Goal: Task Accomplishment & Management: Manage account settings

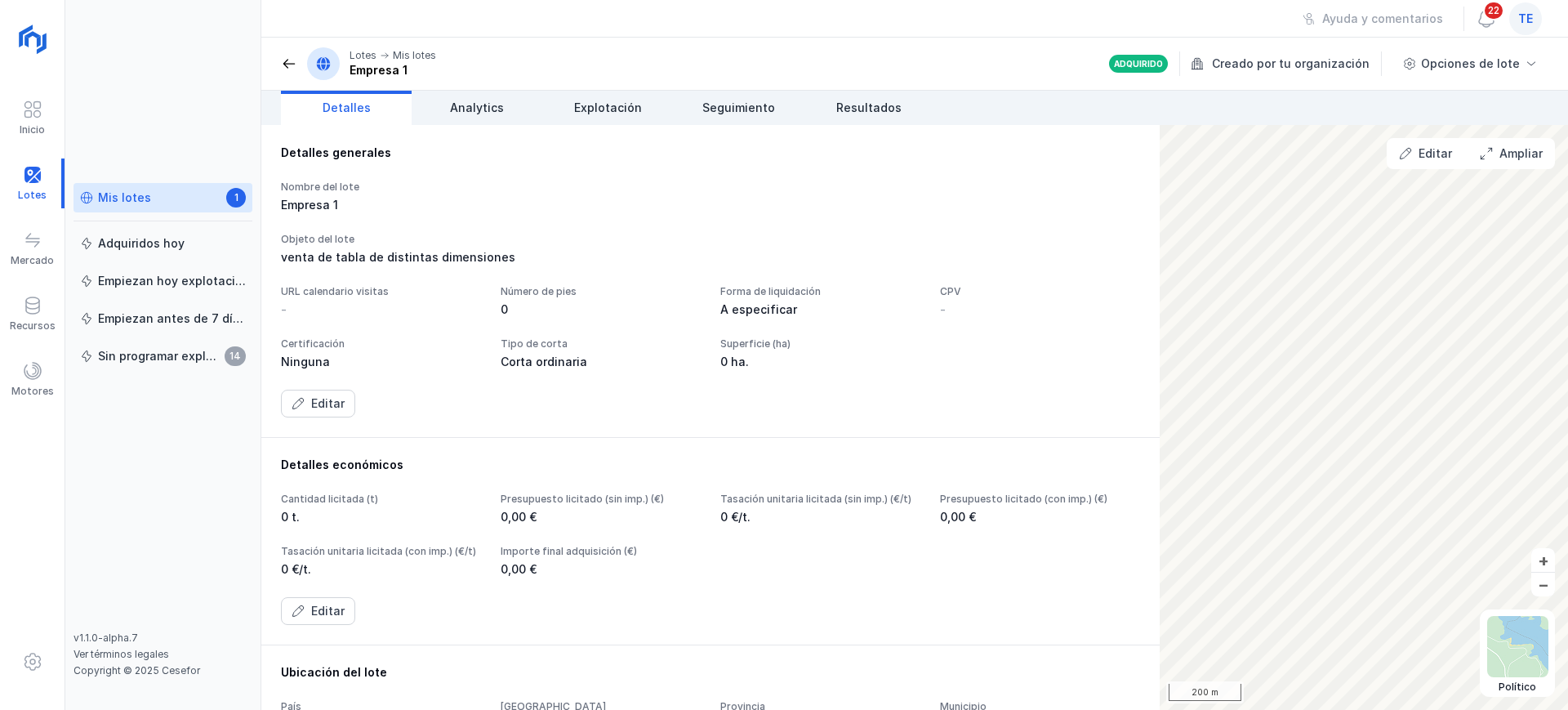
click at [1524, 24] on span "te" at bounding box center [1525, 19] width 15 height 17
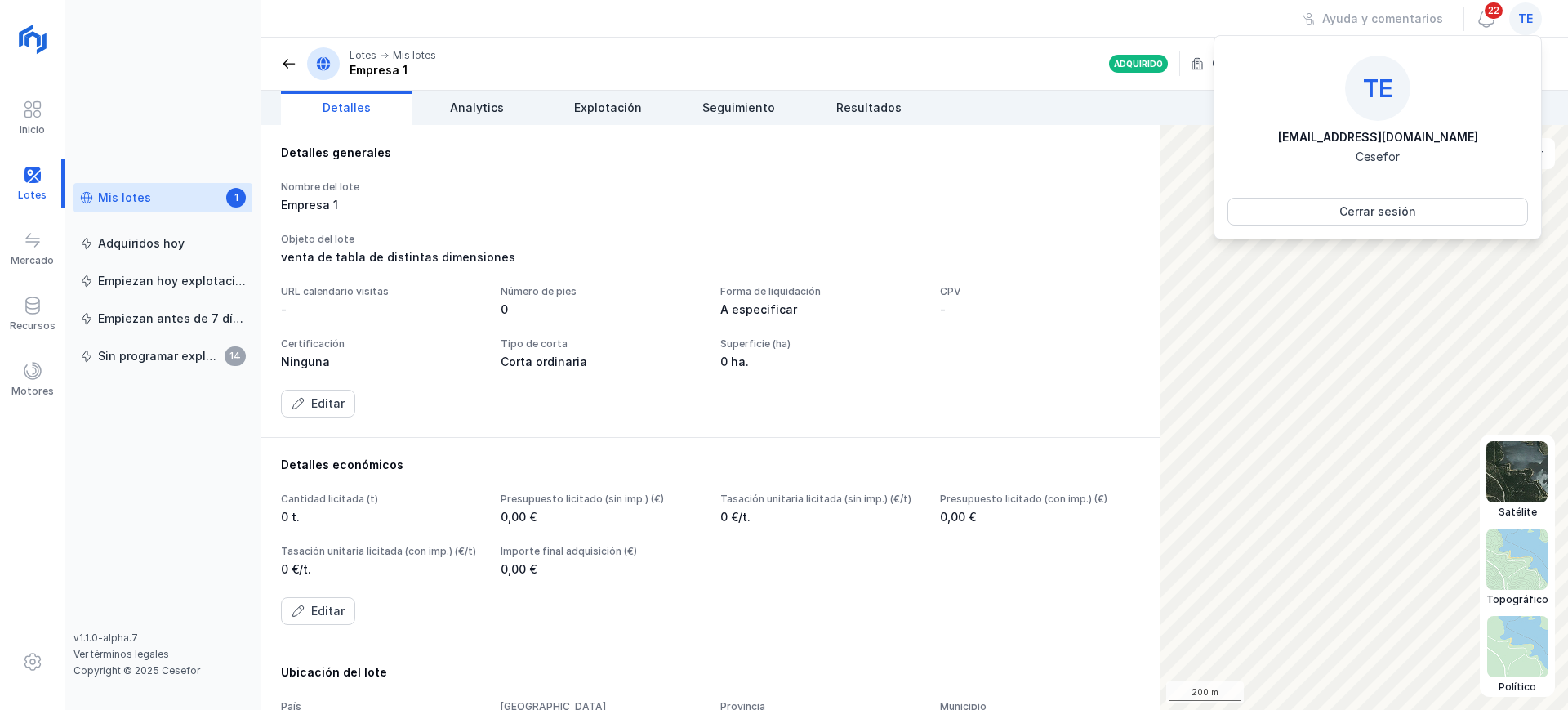
click at [1527, 644] on img at bounding box center [1518, 646] width 61 height 61
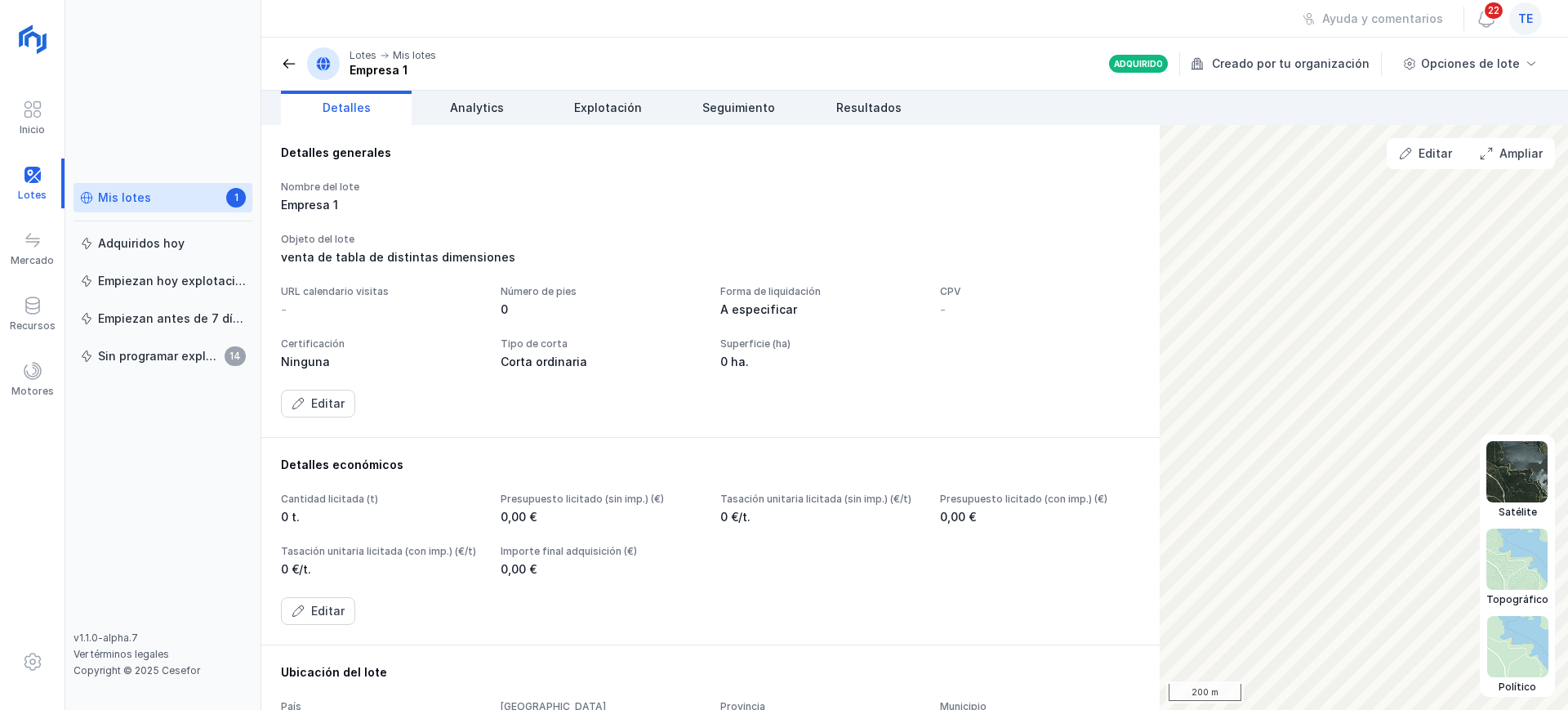
click at [1532, 480] on img at bounding box center [1517, 471] width 61 height 61
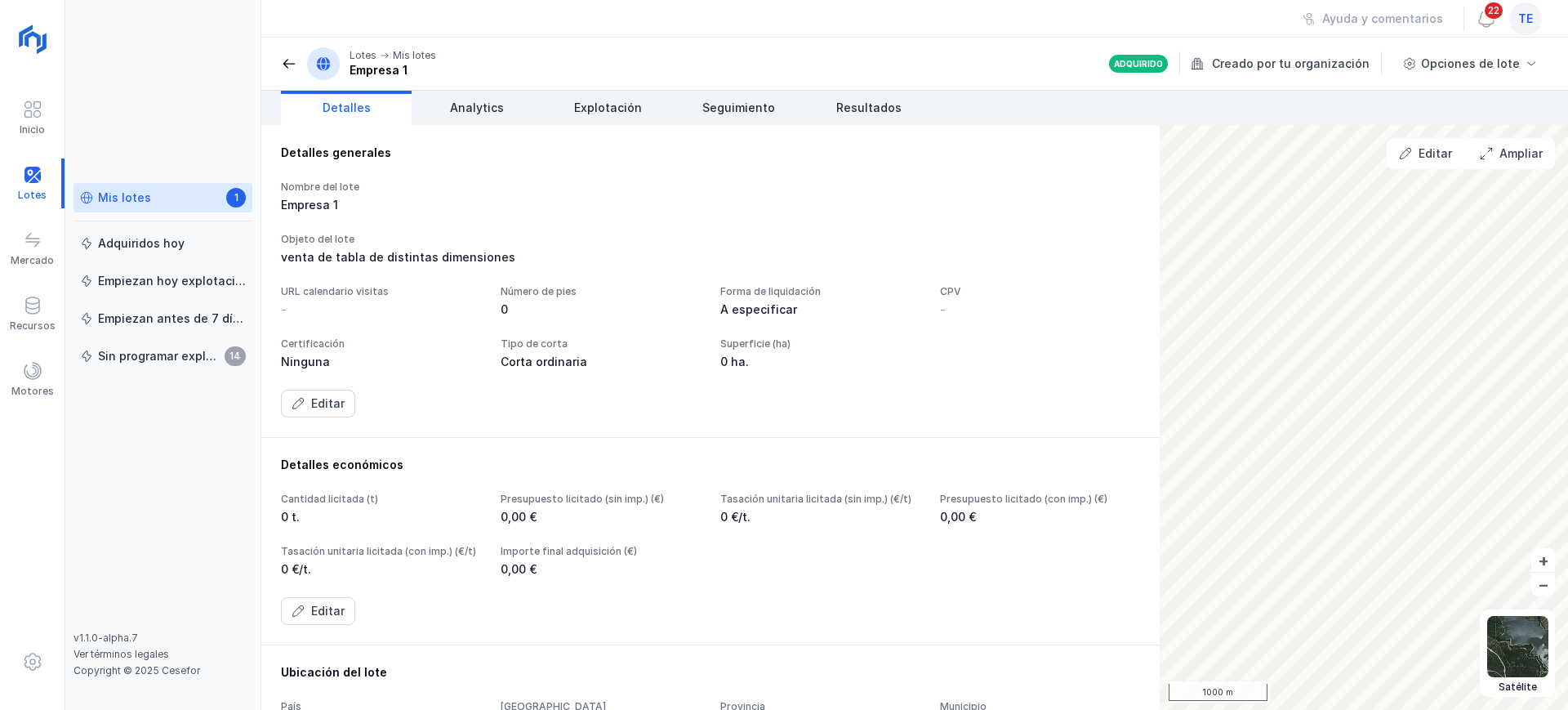
click at [174, 198] on div "Mis lotes 1" at bounding box center [163, 197] width 166 height 17
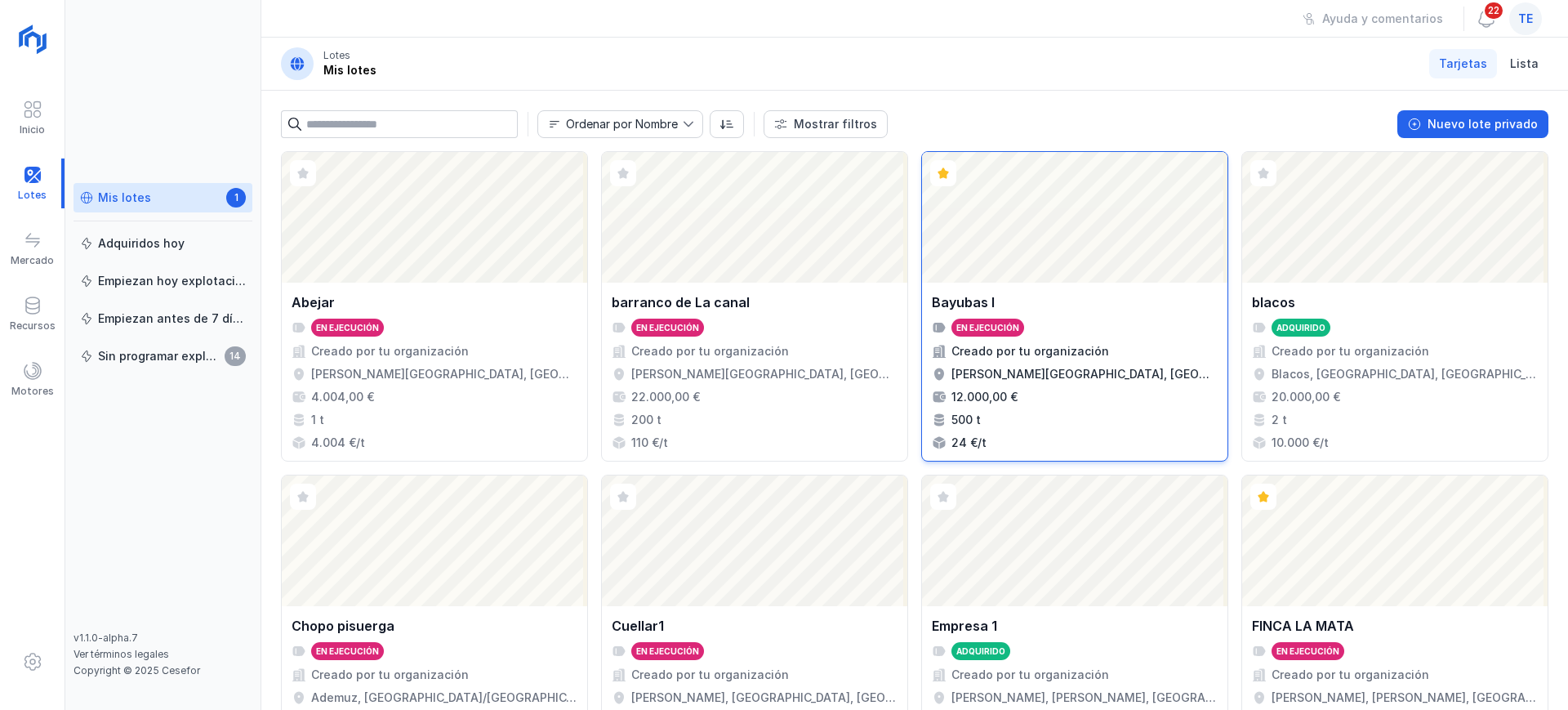
click at [1014, 327] on div "En ejecución" at bounding box center [988, 327] width 73 height 18
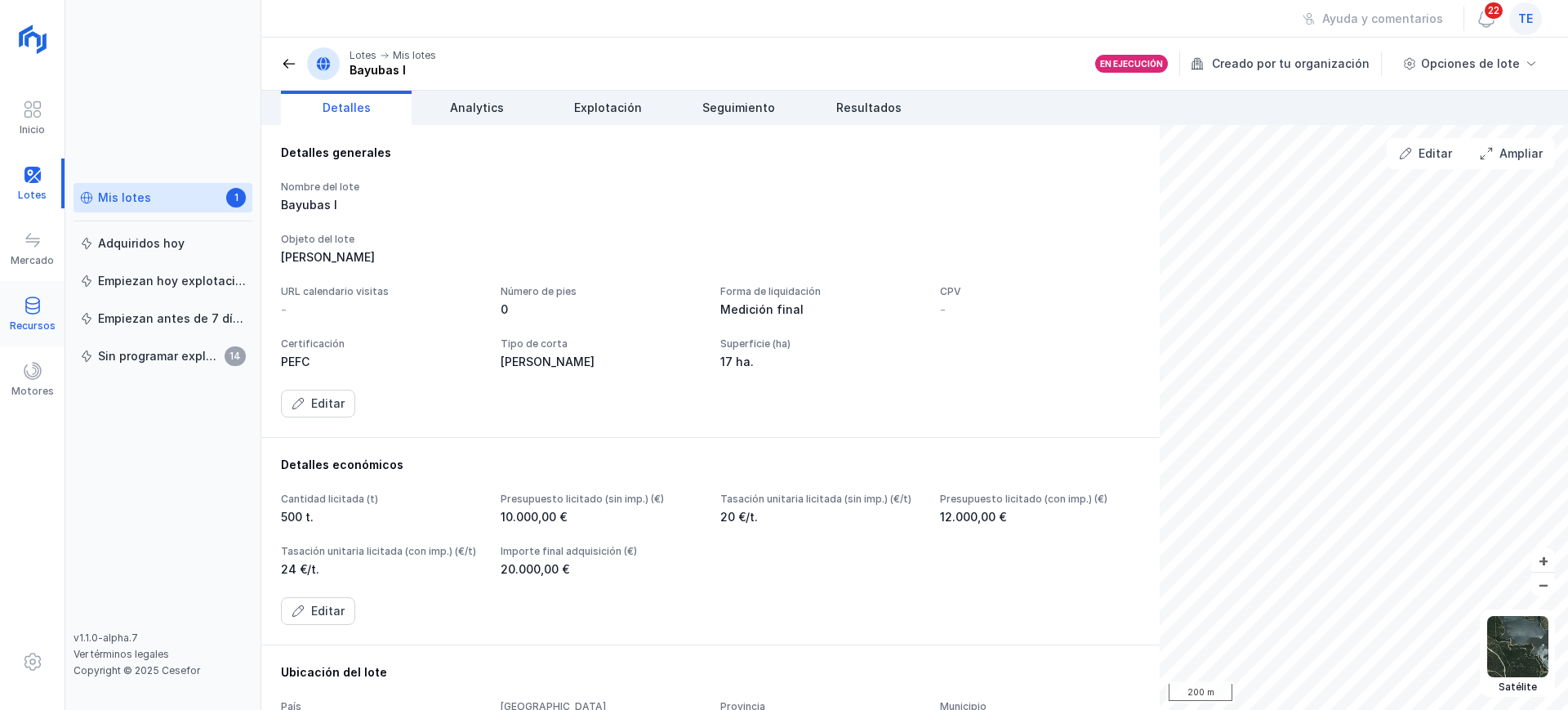
click at [53, 301] on div "Recursos" at bounding box center [32, 314] width 64 height 50
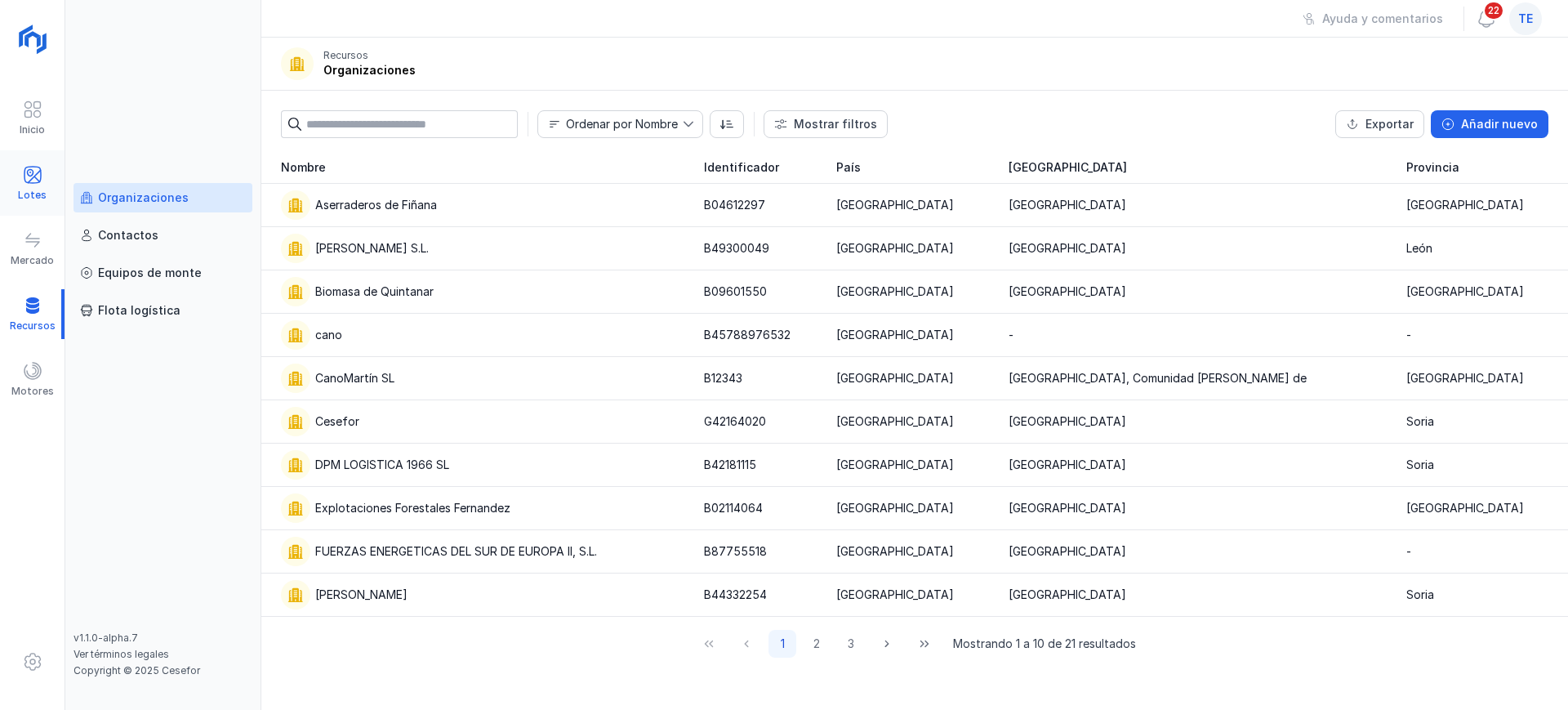
click at [28, 198] on div "Lotes" at bounding box center [32, 194] width 29 height 13
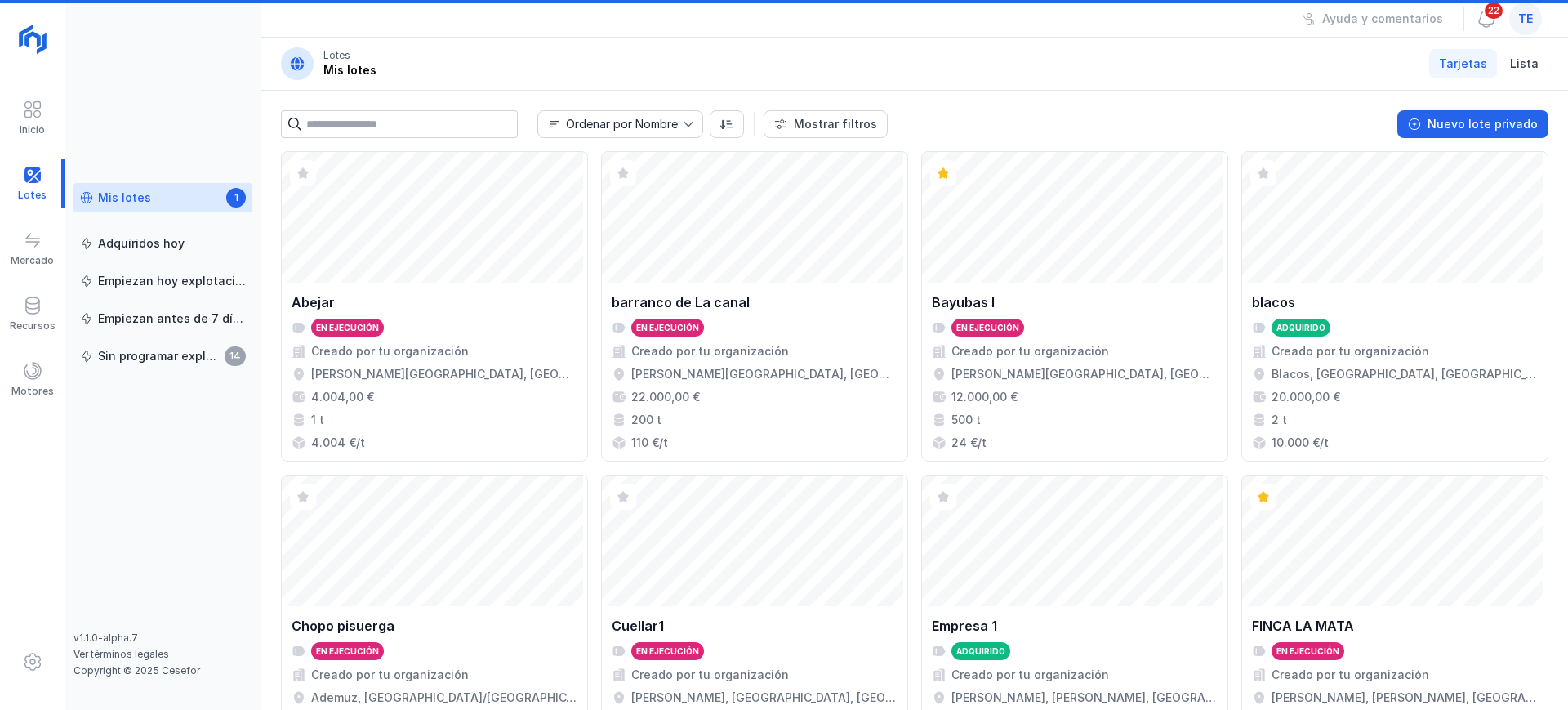
click at [115, 176] on div "Mis lotes 1 Adquiridos [DATE] Empiezan [DATE] explotación Empiezan antes de 7 d…" at bounding box center [163, 355] width 196 height 710
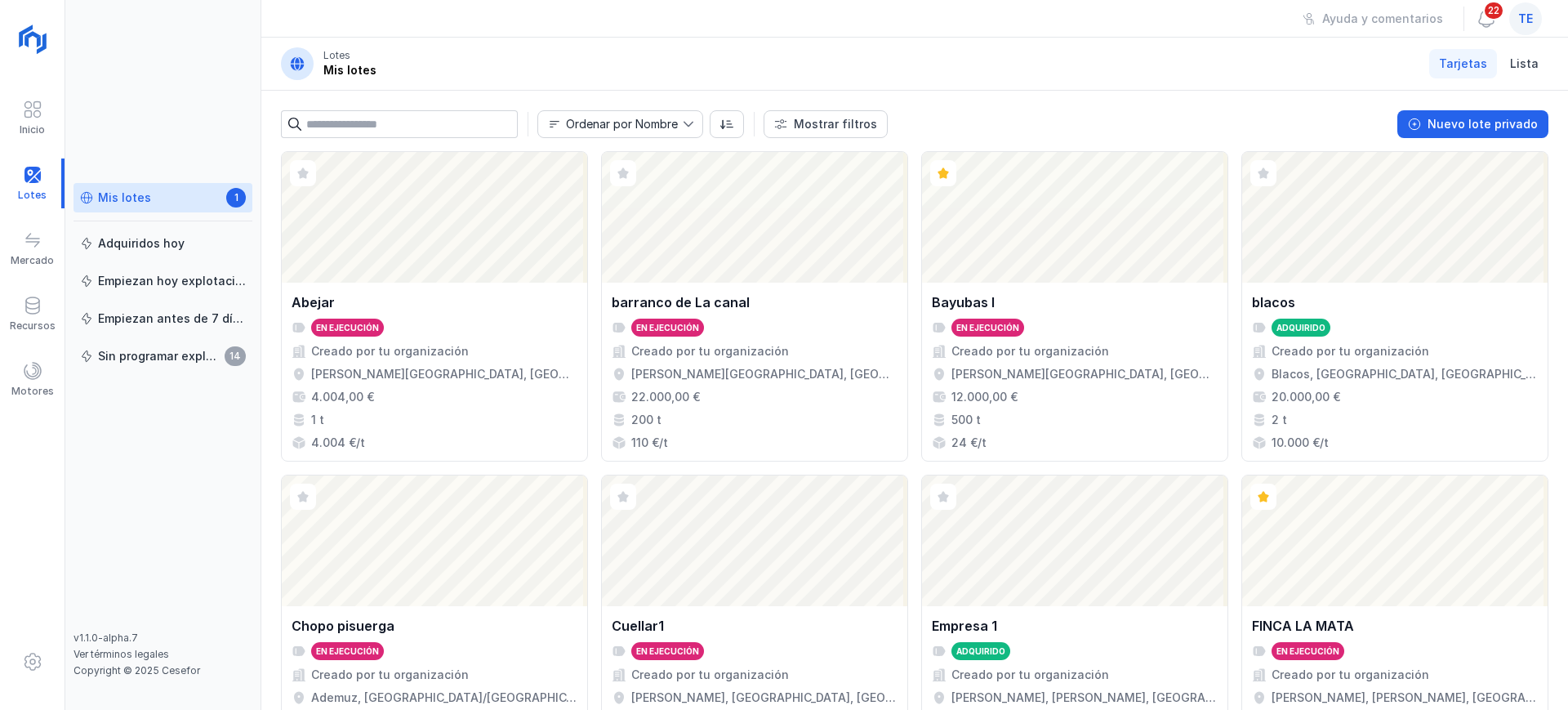
click at [118, 185] on link "Mis lotes 1" at bounding box center [163, 197] width 178 height 30
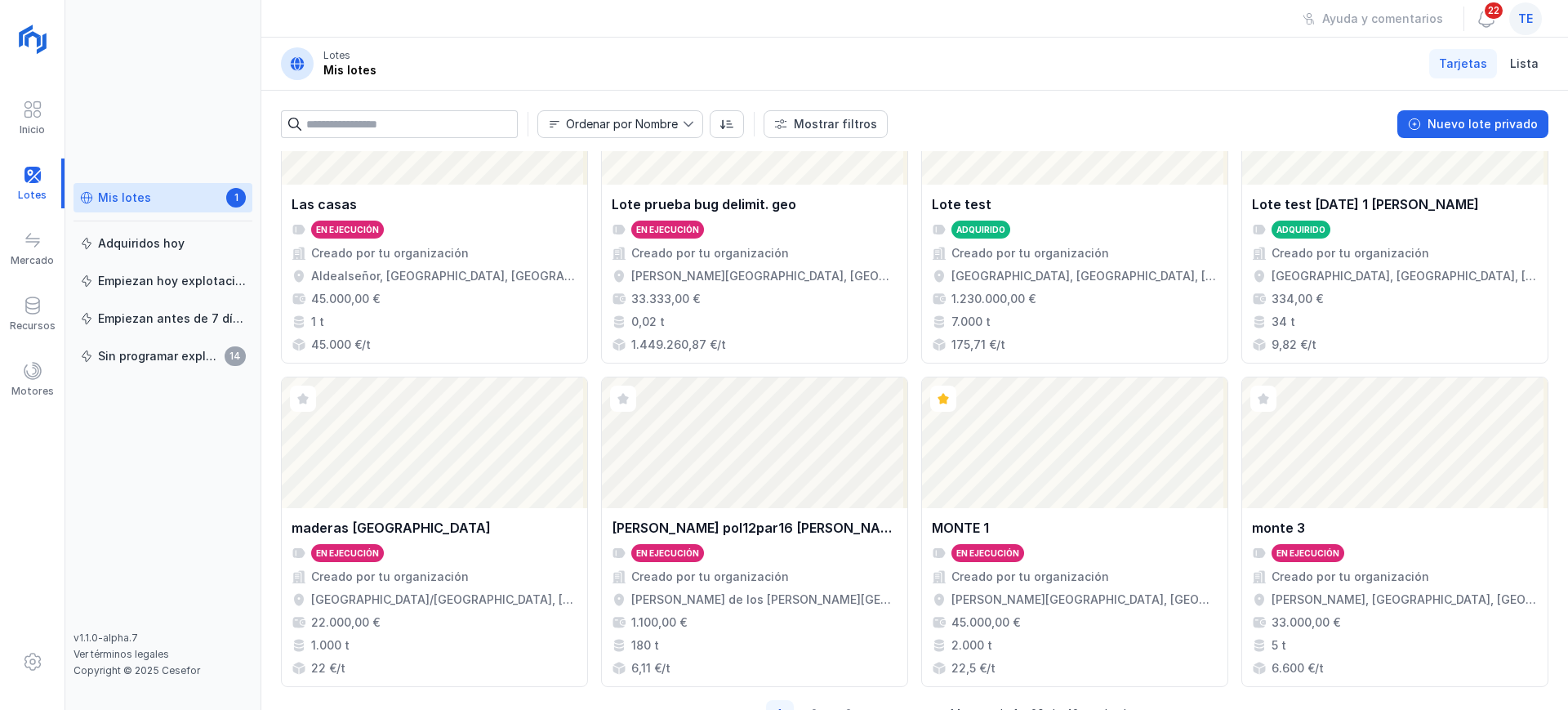
scroll to position [1118, 0]
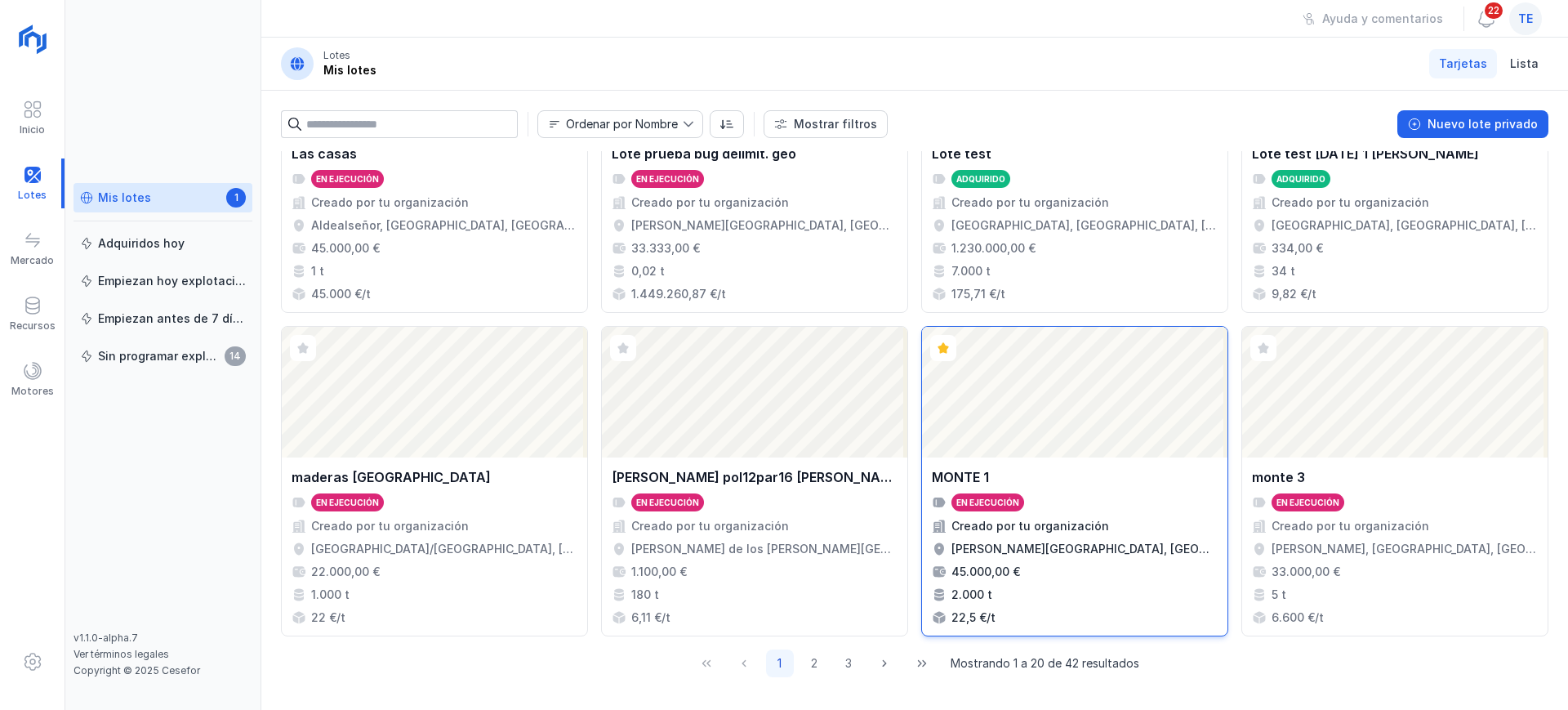
click at [986, 388] on div "Abrir lote" at bounding box center [1075, 391] width 306 height 130
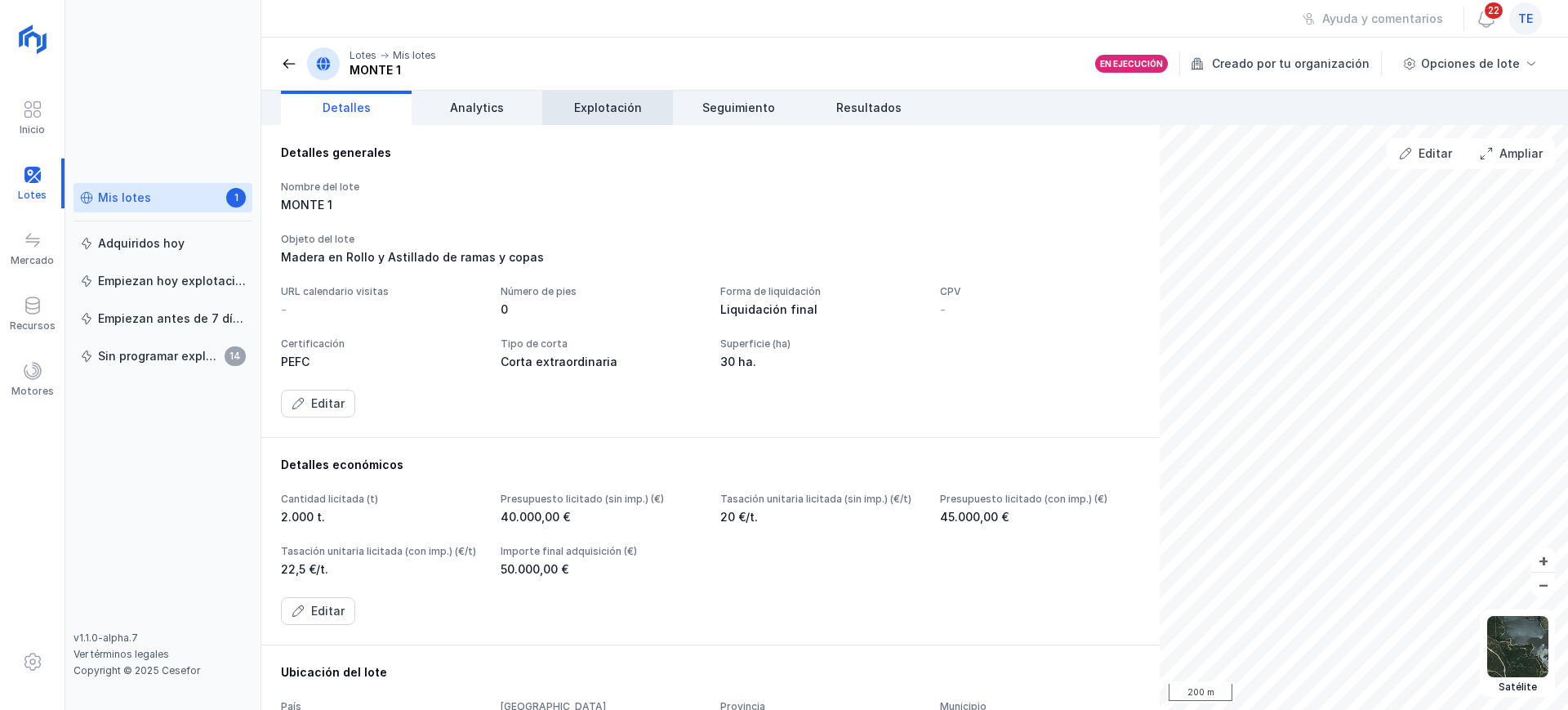
click at [591, 117] on link "Explotación" at bounding box center [607, 107] width 130 height 35
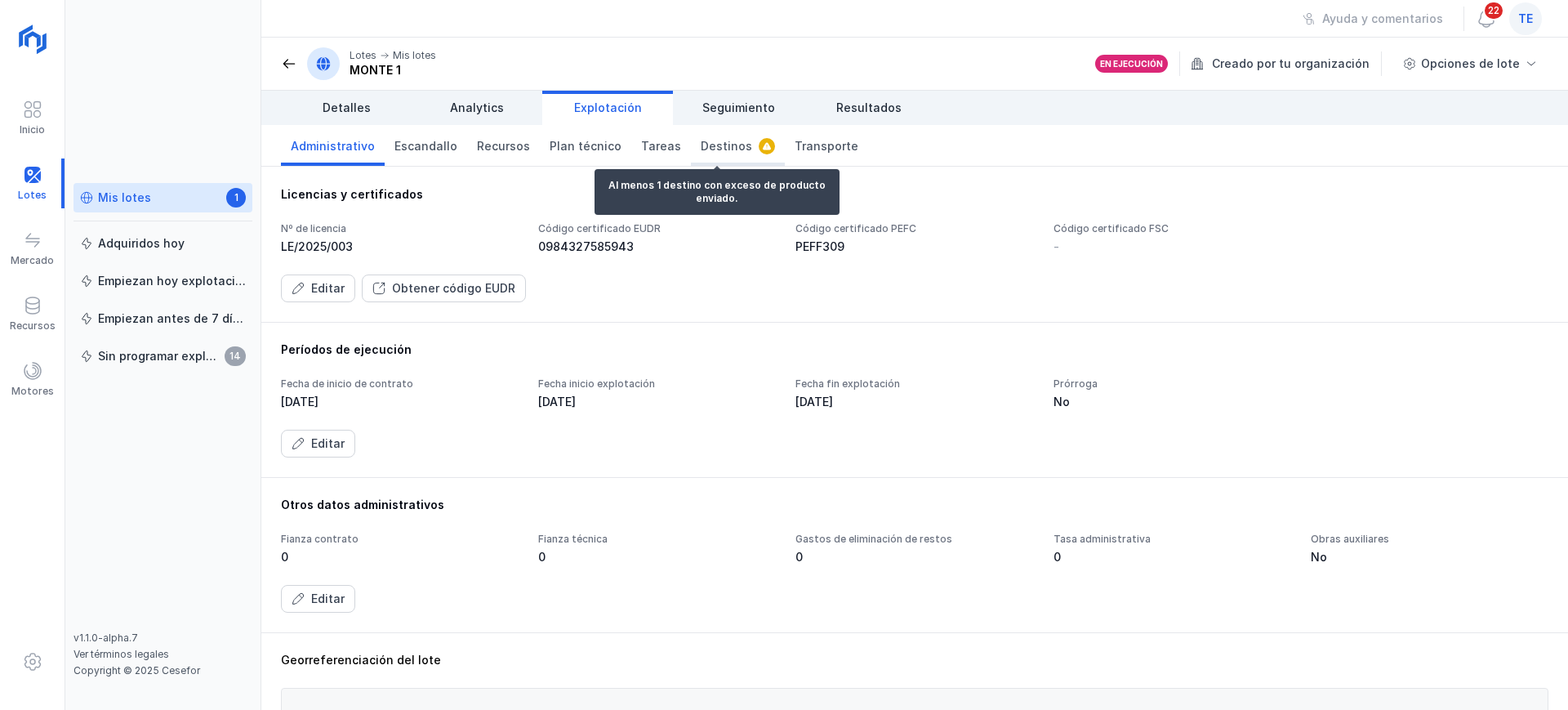
click at [722, 145] on span "Destinos" at bounding box center [726, 146] width 51 height 17
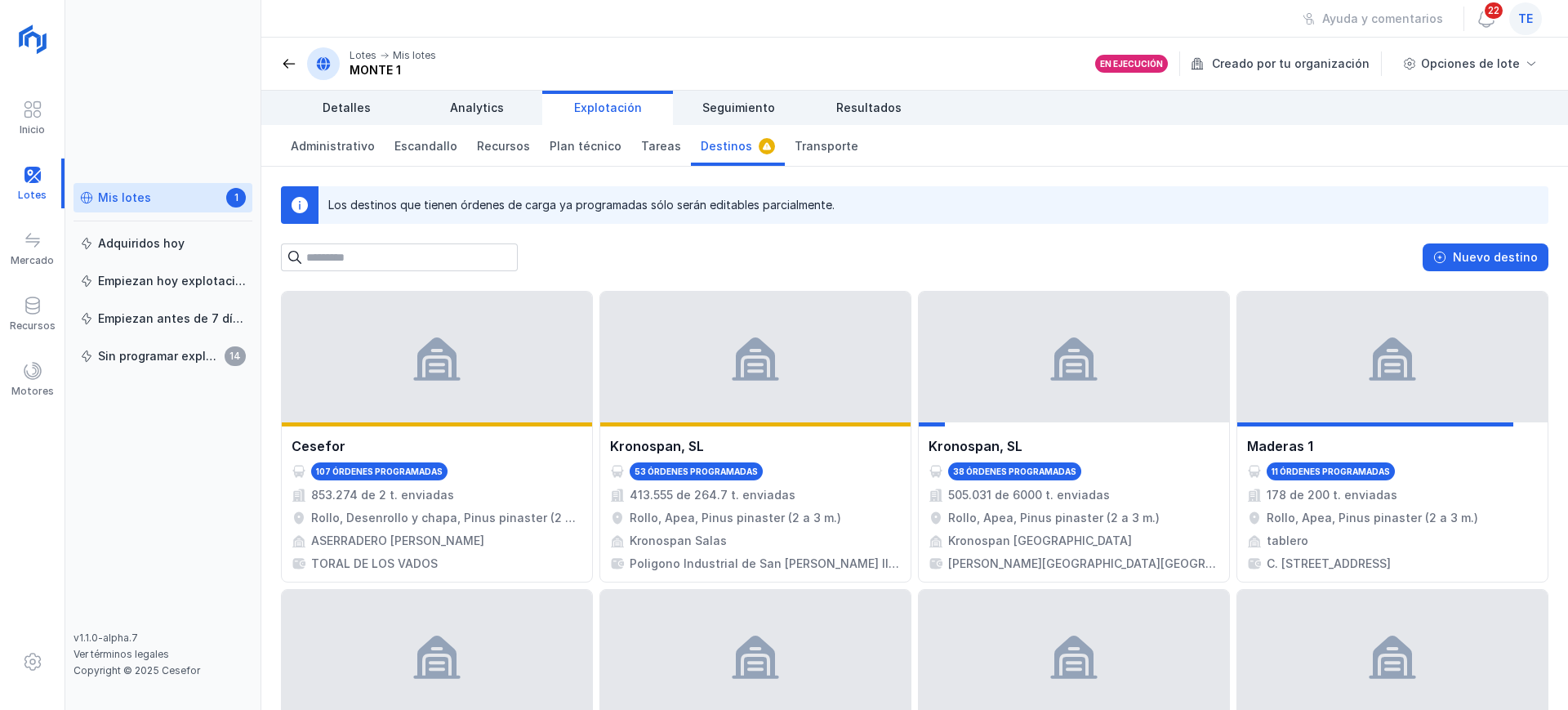
click at [175, 493] on div "Mis lotes 1 Adquiridos [DATE] Empiezan [DATE] explotación Empiezan antes de 7 d…" at bounding box center [163, 406] width 178 height 449
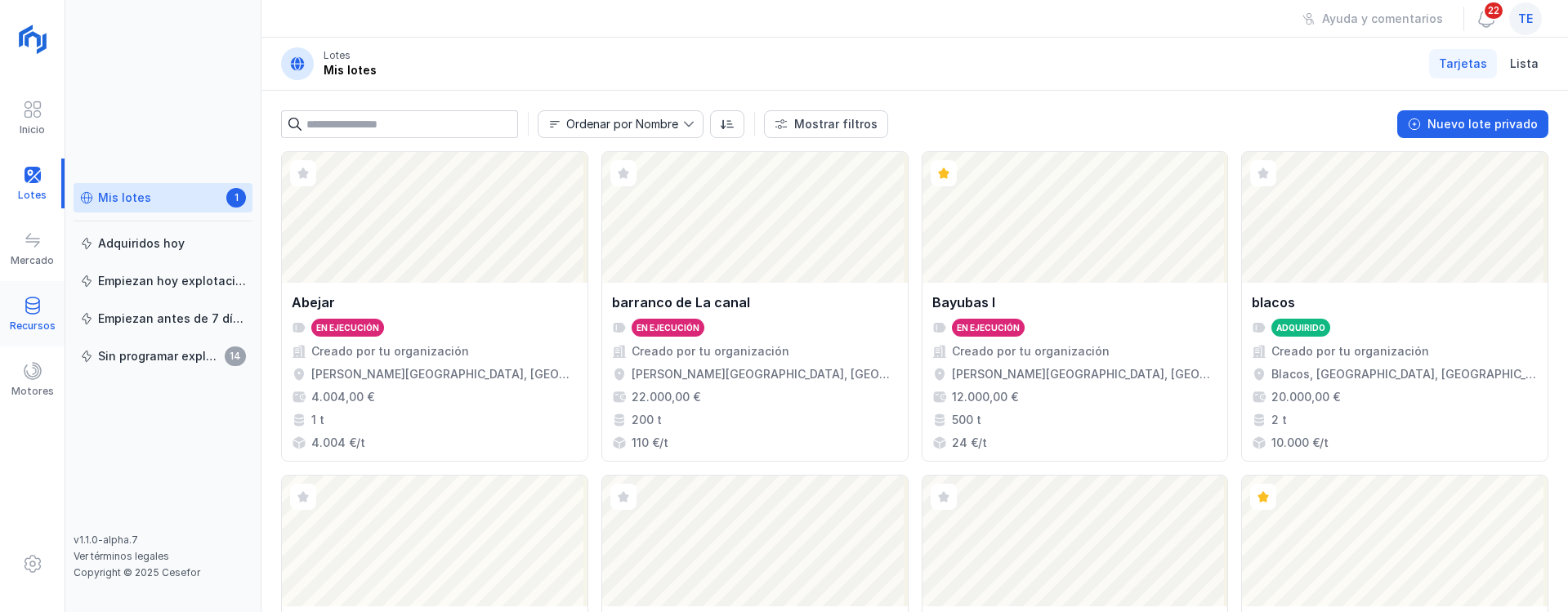
click at [36, 307] on span at bounding box center [33, 306] width 20 height 20
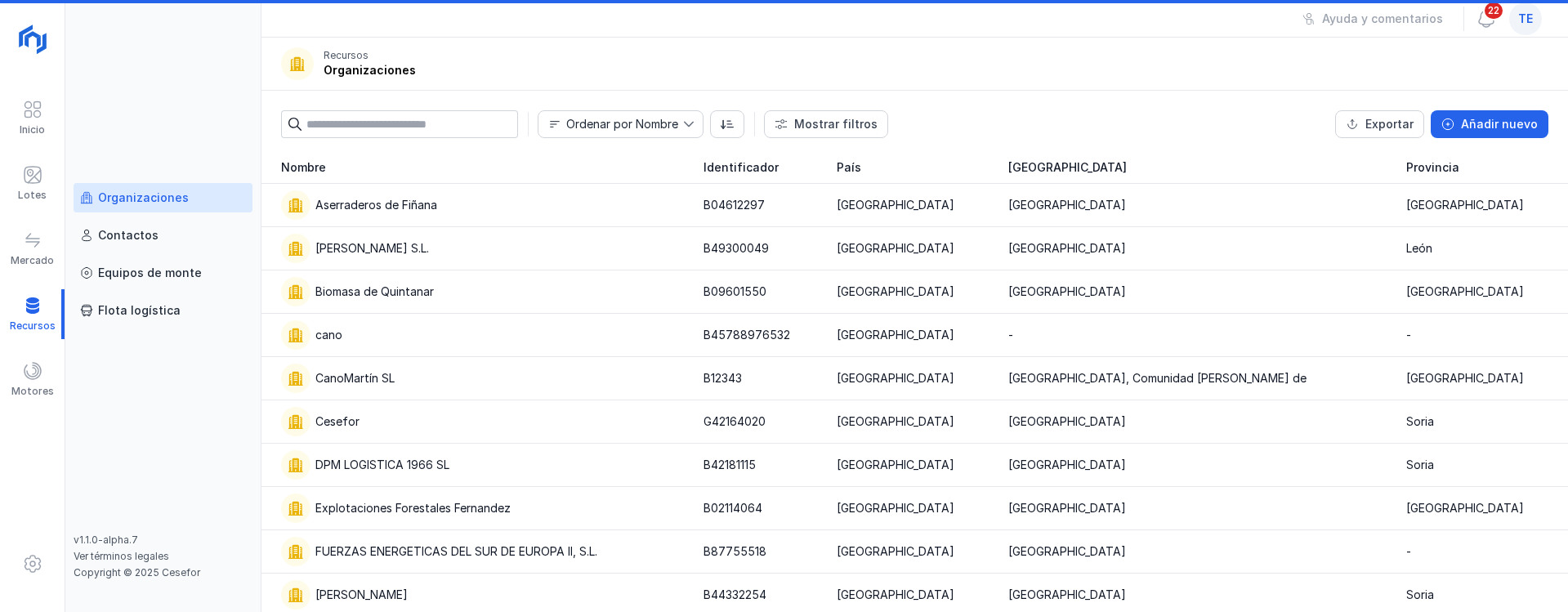
click at [159, 196] on div "Organizaciones" at bounding box center [143, 197] width 91 height 17
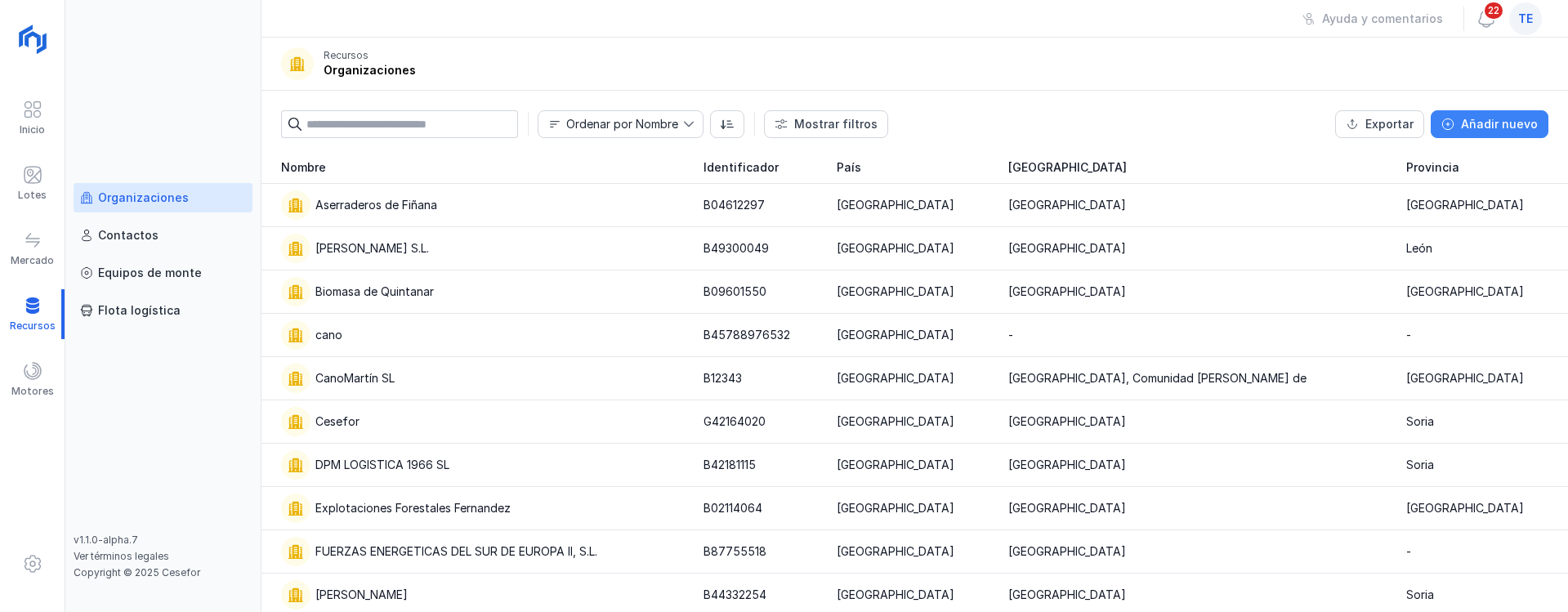
click at [1500, 133] on button "Añadir nuevo" at bounding box center [1489, 124] width 117 height 28
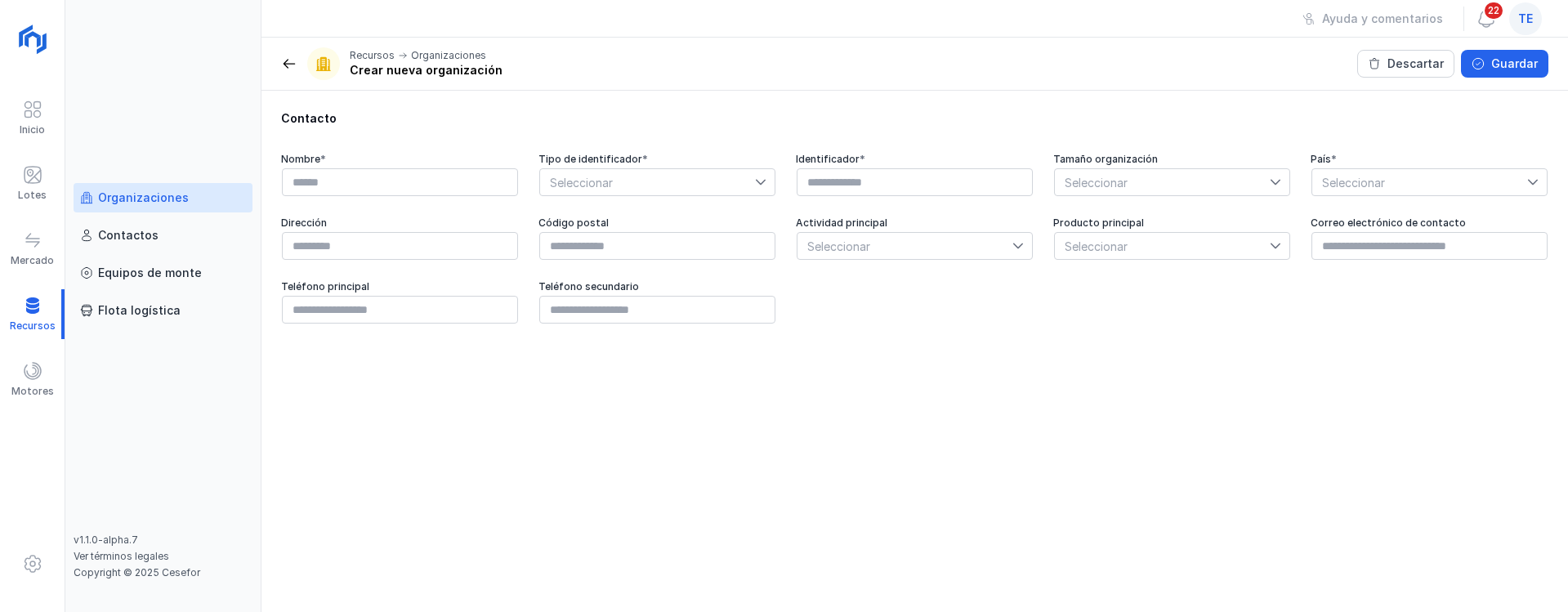
click at [173, 199] on div "Organizaciones" at bounding box center [143, 197] width 91 height 17
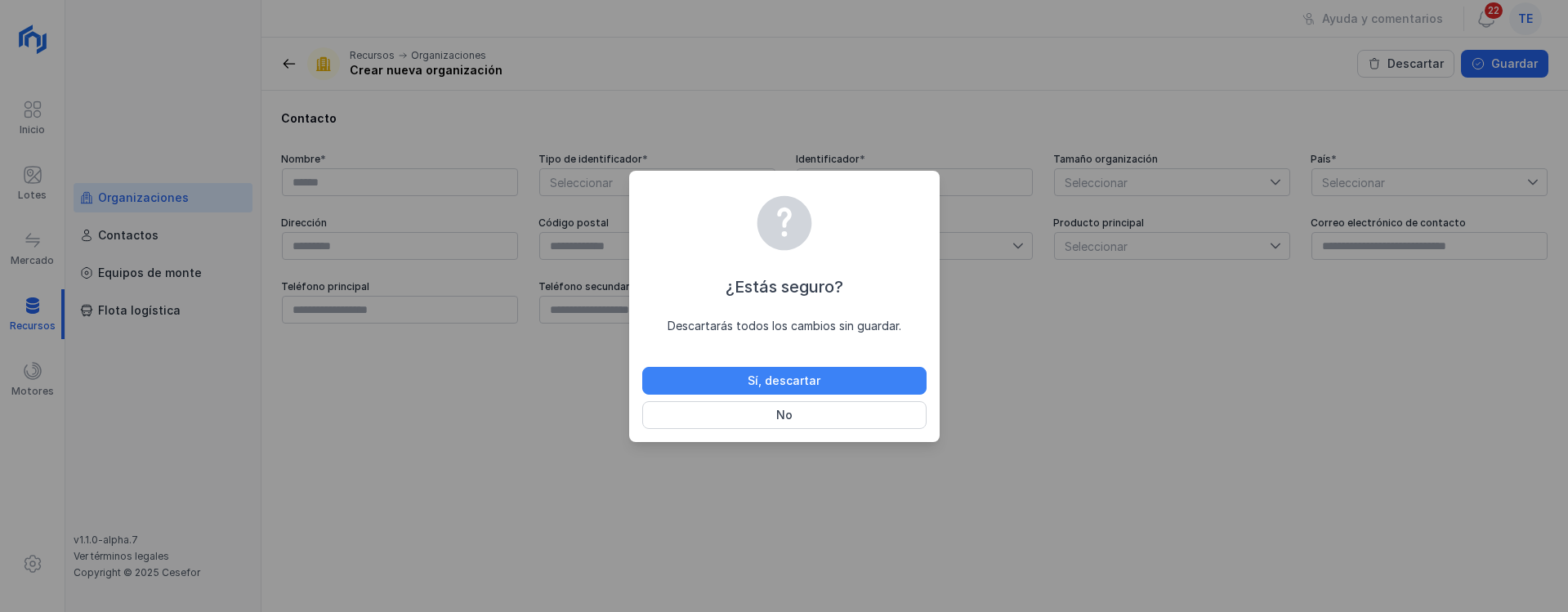
click at [723, 368] on button "Sí, descartar" at bounding box center [784, 381] width 284 height 28
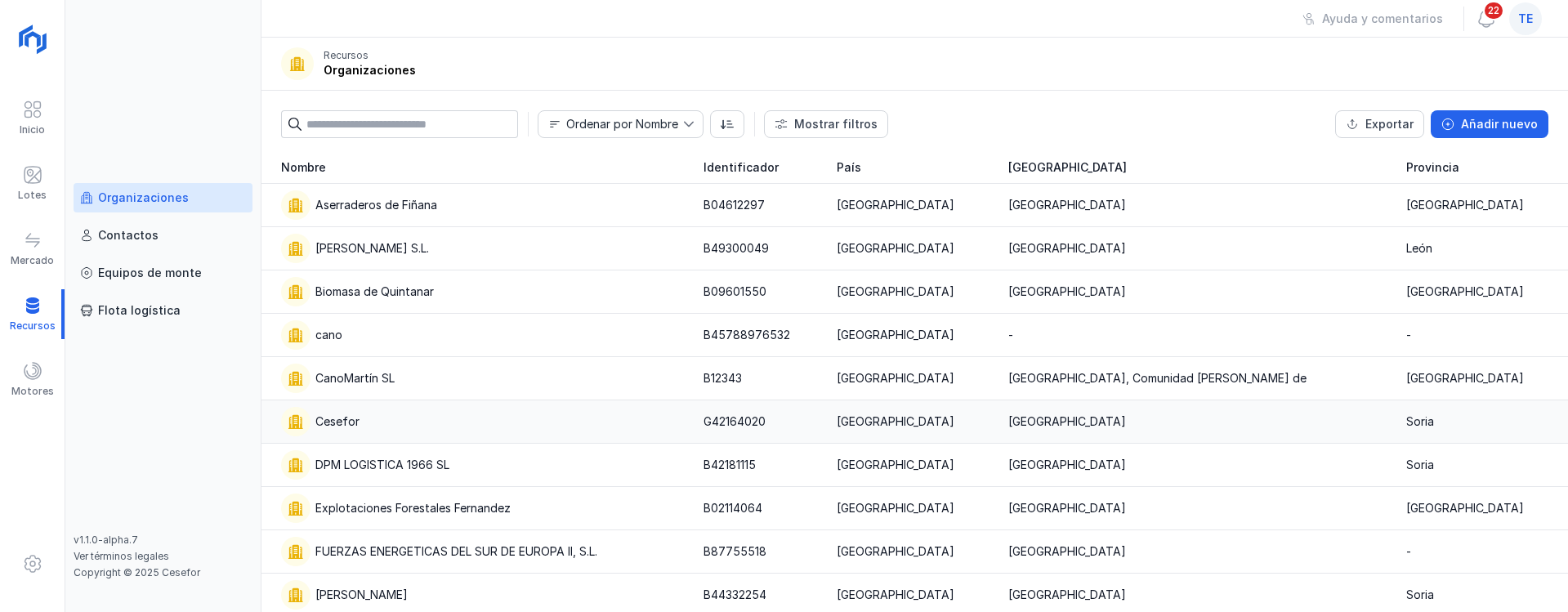
click at [349, 426] on div "Cesefor" at bounding box center [337, 421] width 44 height 17
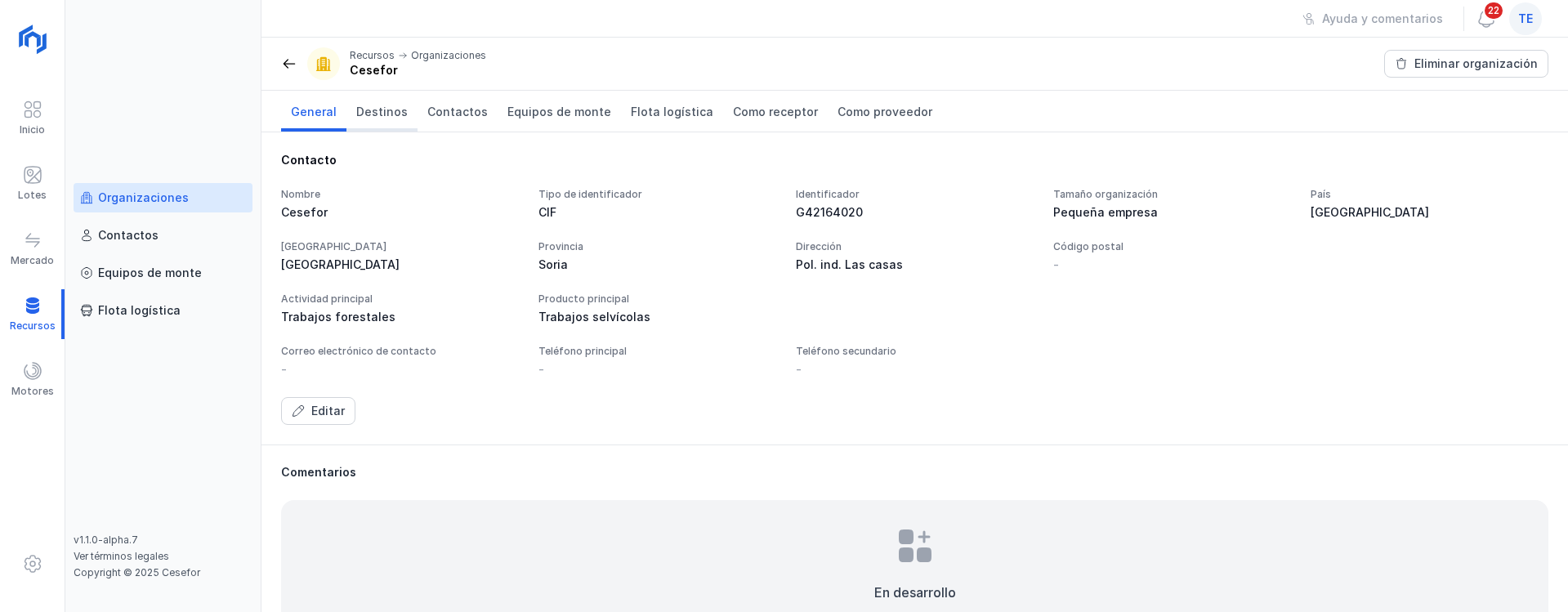
click at [363, 119] on span "Destinos" at bounding box center [382, 112] width 51 height 17
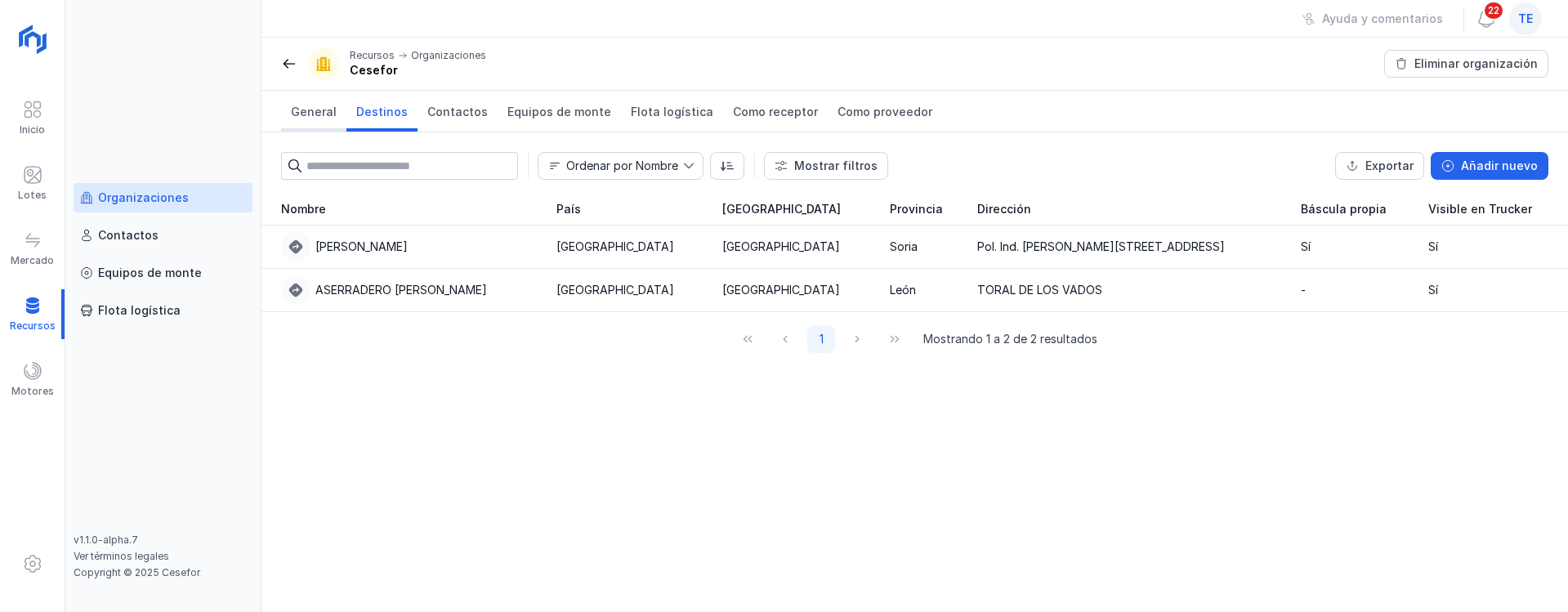
click at [331, 113] on span "General" at bounding box center [314, 112] width 45 height 17
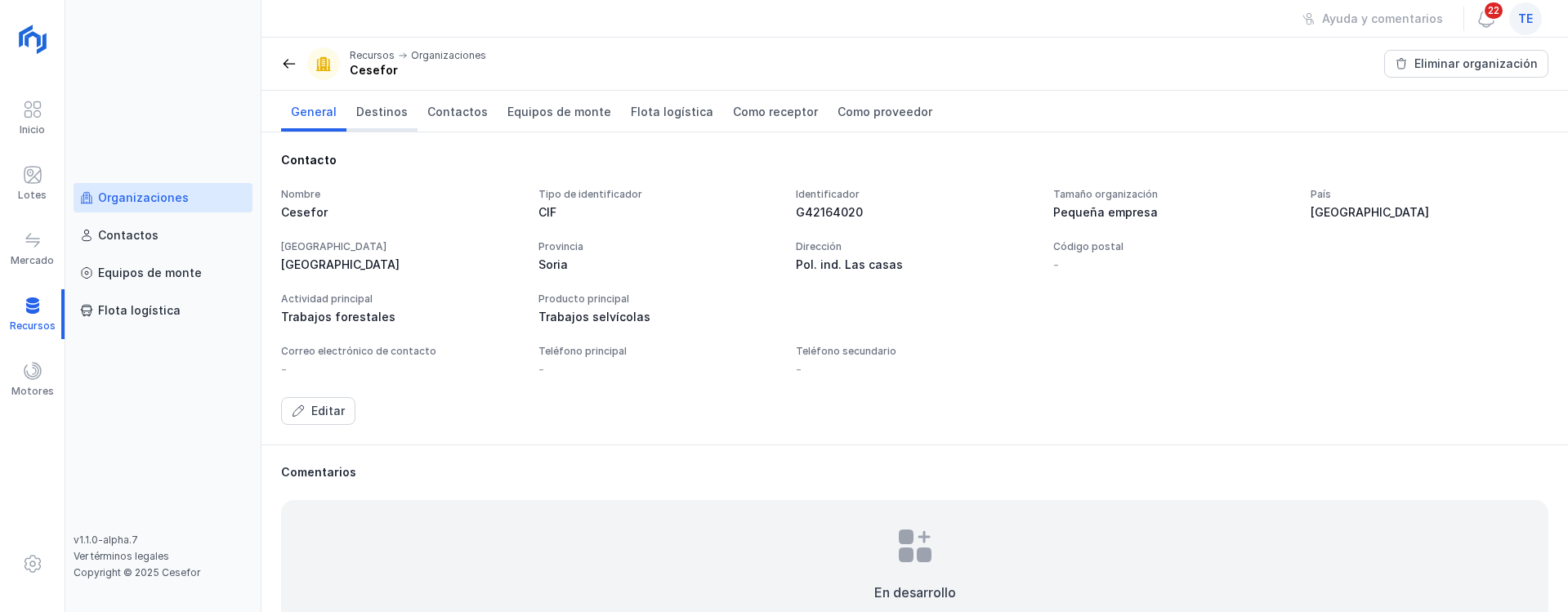
click at [364, 116] on span "Destinos" at bounding box center [382, 112] width 51 height 17
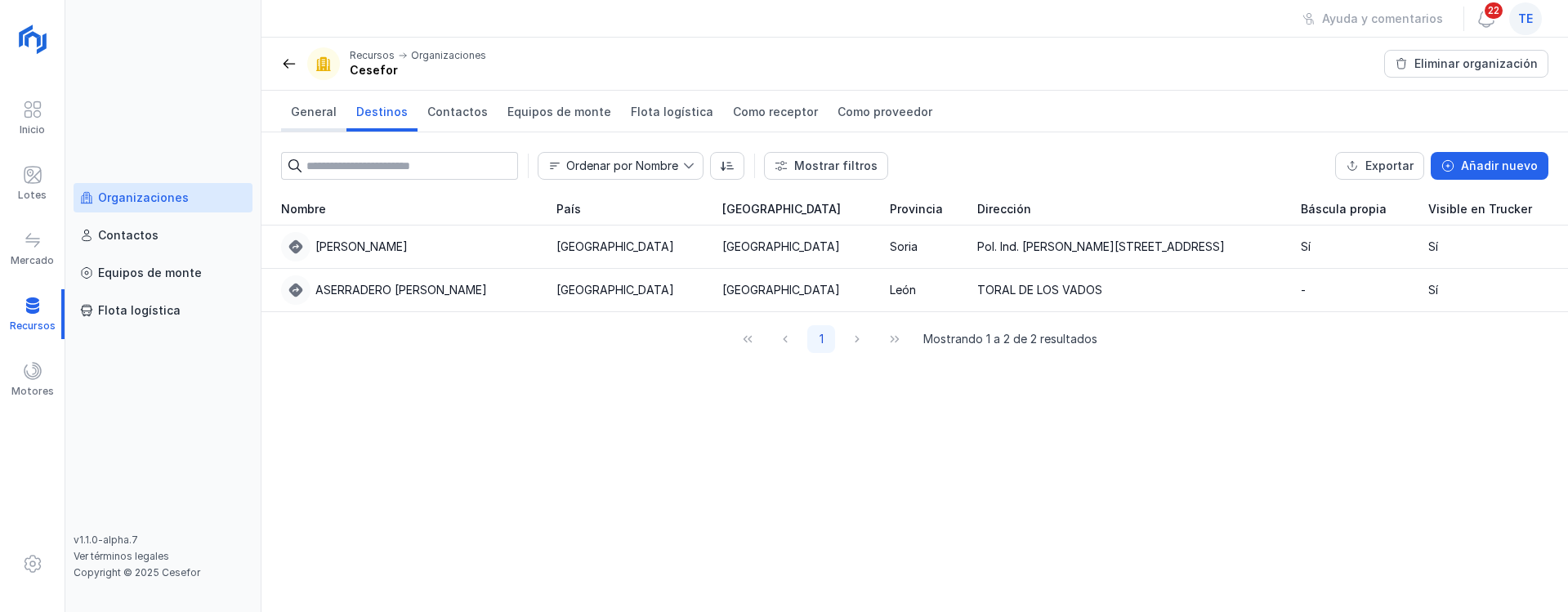
click at [316, 109] on span "General" at bounding box center [314, 112] width 45 height 17
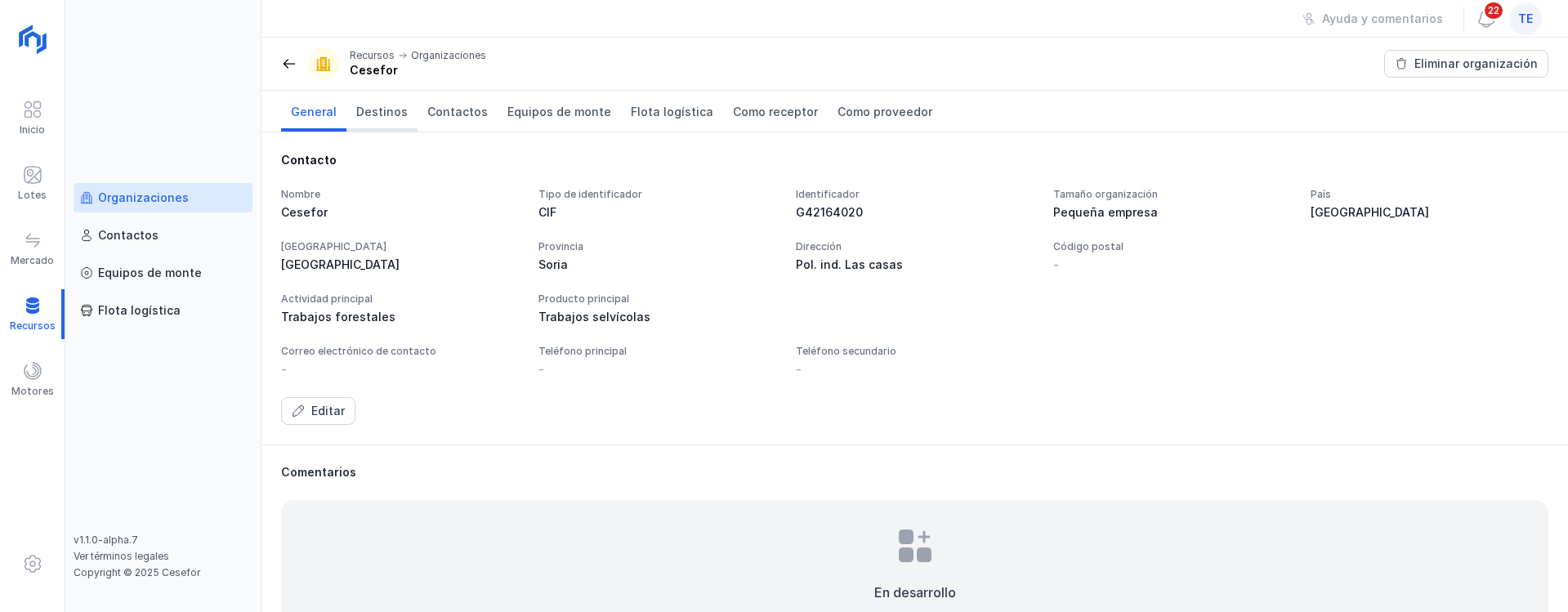
click at [380, 113] on span "Destinos" at bounding box center [382, 112] width 51 height 17
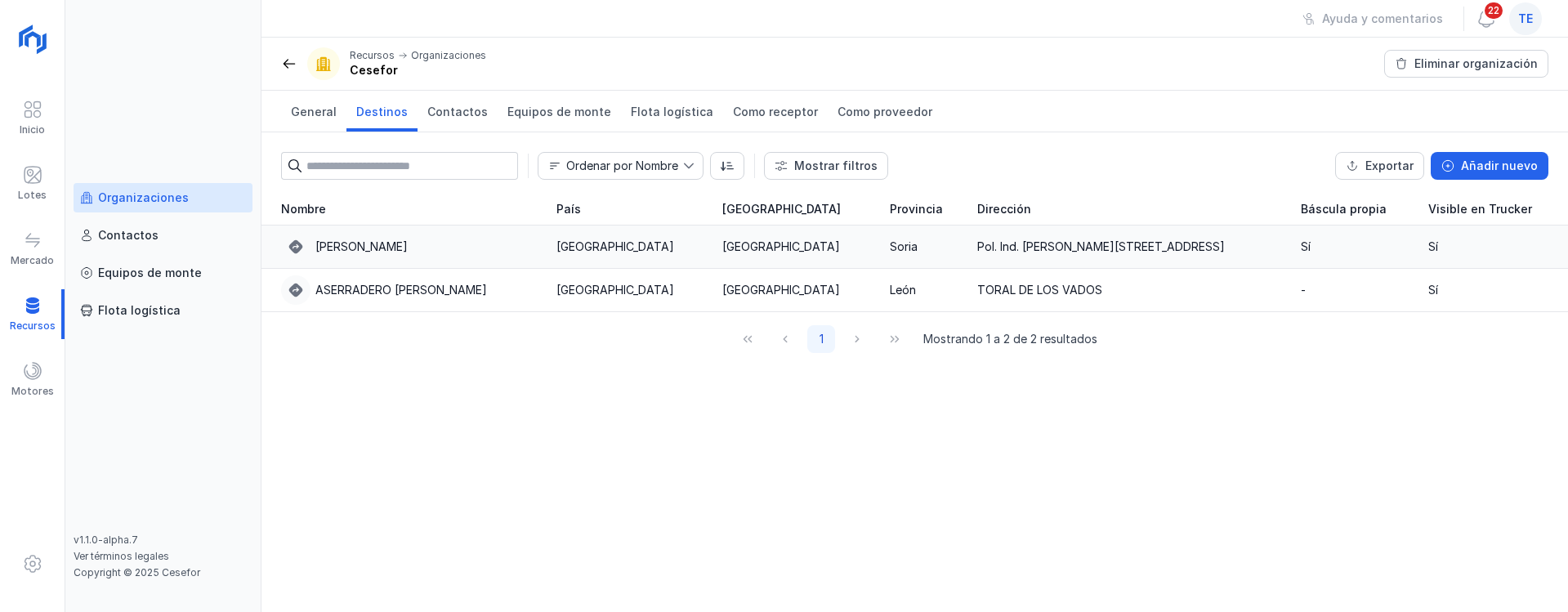
click at [441, 245] on div "Aserradero Cesefor" at bounding box center [409, 247] width 256 height 30
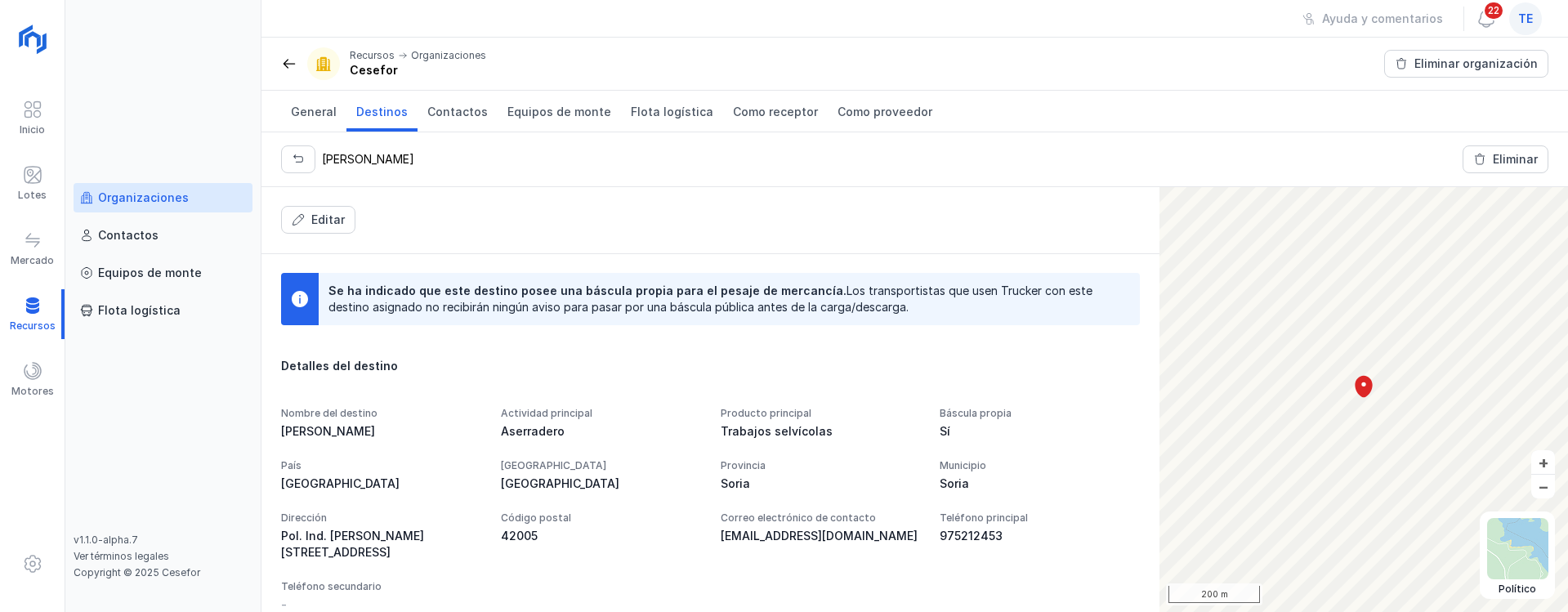
scroll to position [291, 0]
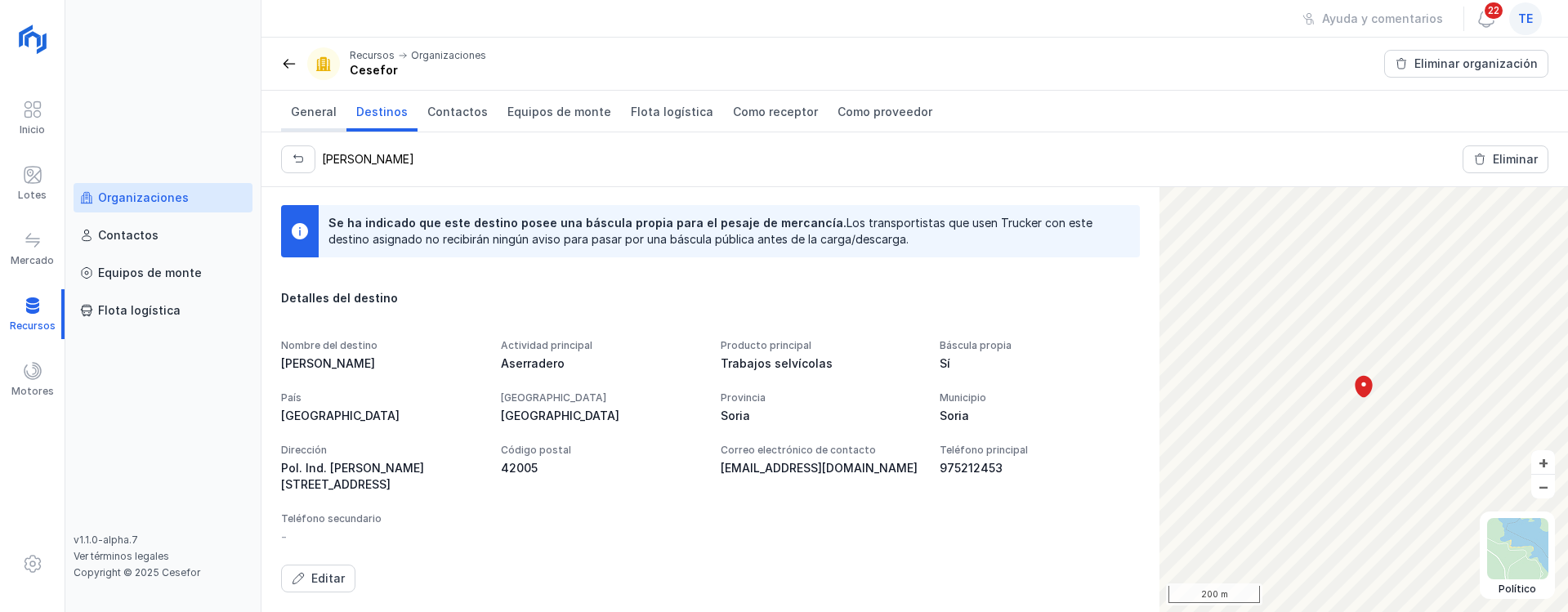
click at [323, 118] on span "General" at bounding box center [314, 112] width 45 height 17
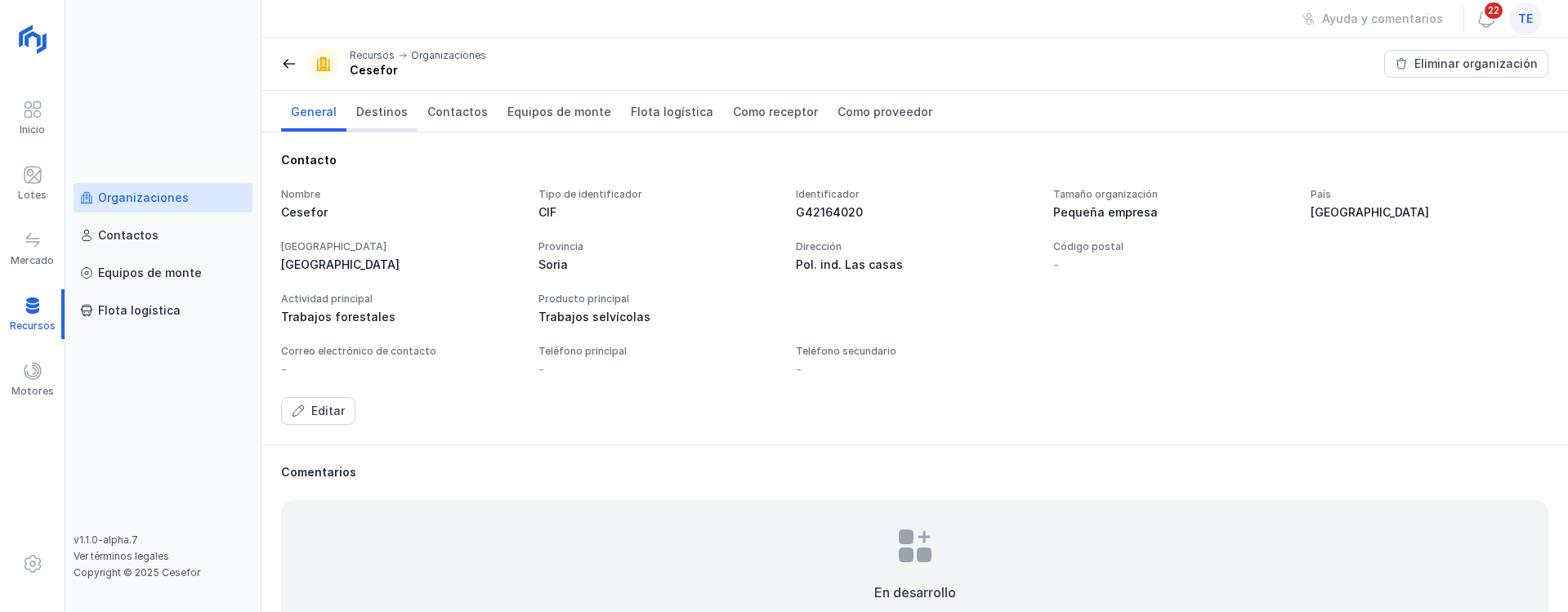
click at [370, 107] on span "Destinos" at bounding box center [382, 112] width 51 height 17
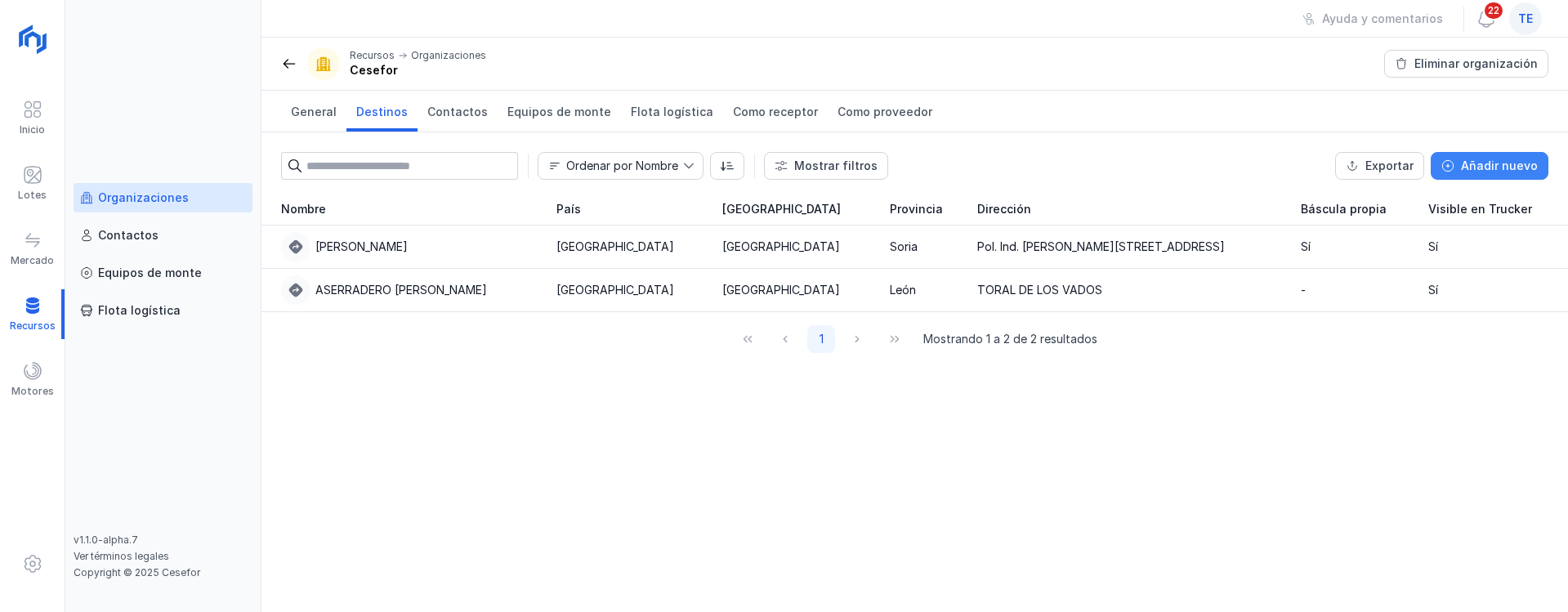
click at [1478, 159] on div "Añadir nuevo" at bounding box center [1500, 166] width 77 height 17
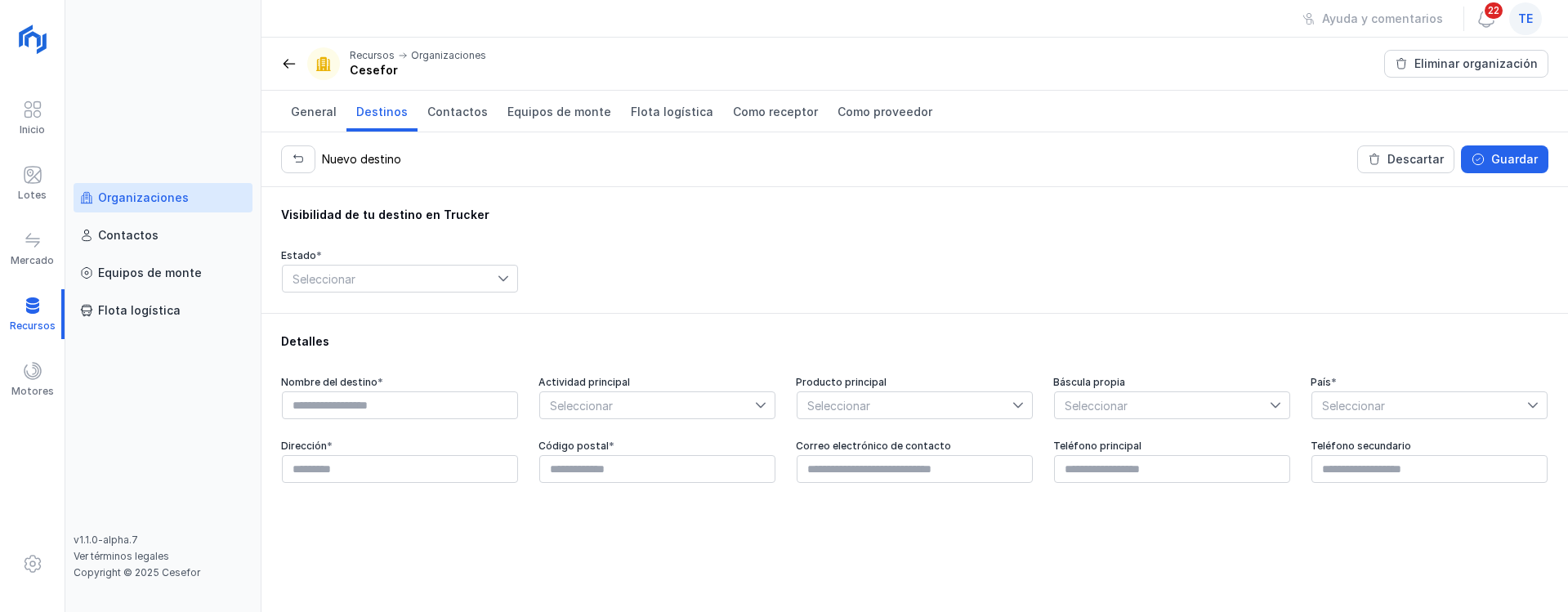
click at [498, 275] on icon at bounding box center [503, 279] width 12 height 12
click at [622, 227] on div "Visibilidad de tu destino en Trucker Estado * Seleccionar" at bounding box center [915, 251] width 1267 height 87
click at [302, 154] on span "button" at bounding box center [298, 159] width 13 height 13
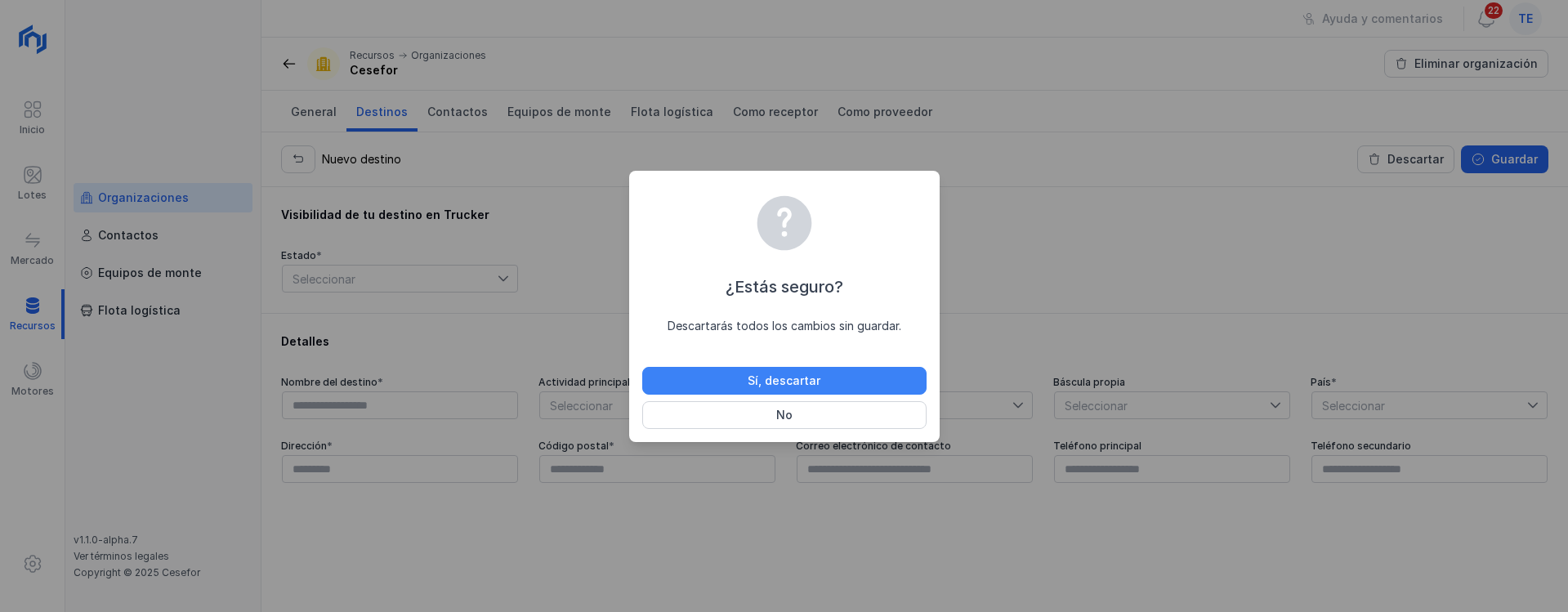
click at [698, 383] on button "Sí, descartar" at bounding box center [784, 381] width 284 height 28
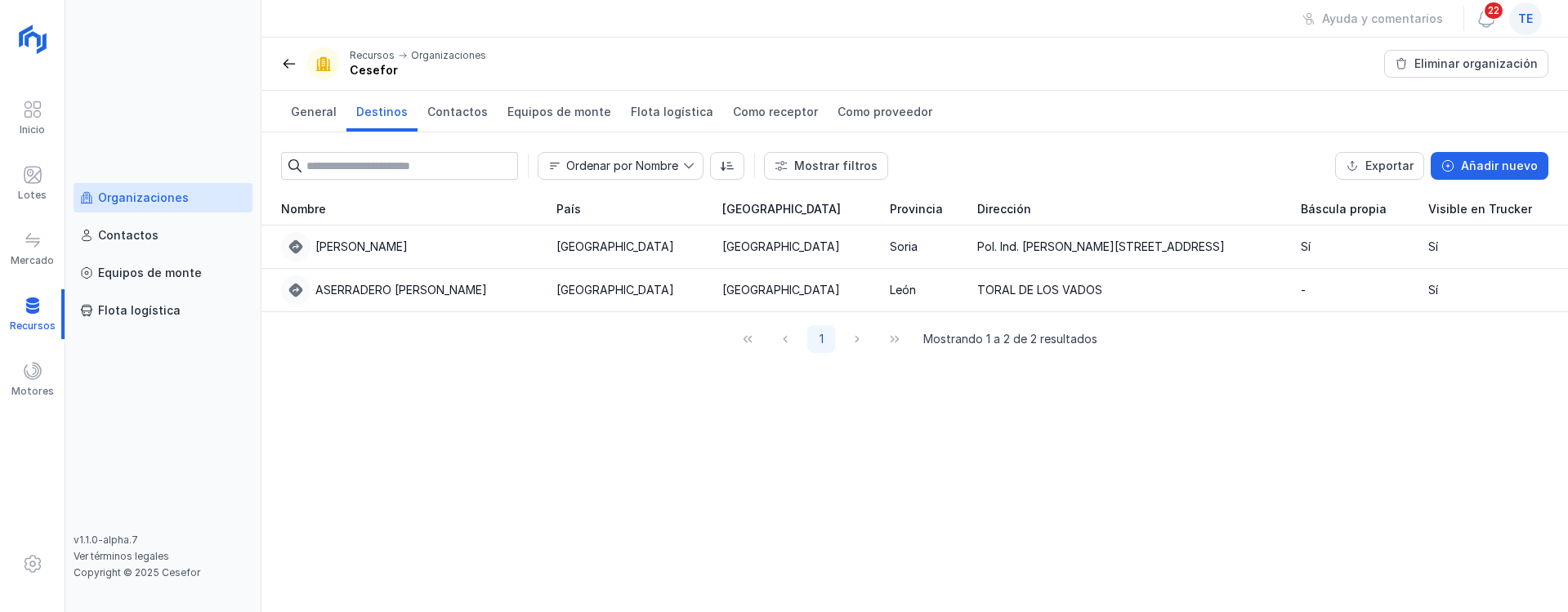
click at [291, 422] on div "Nombre País Comunidad autónoma Provincia Dirección Báscula propia Visible en Tr…" at bounding box center [915, 402] width 1307 height 420
